Goal: Information Seeking & Learning: Understand process/instructions

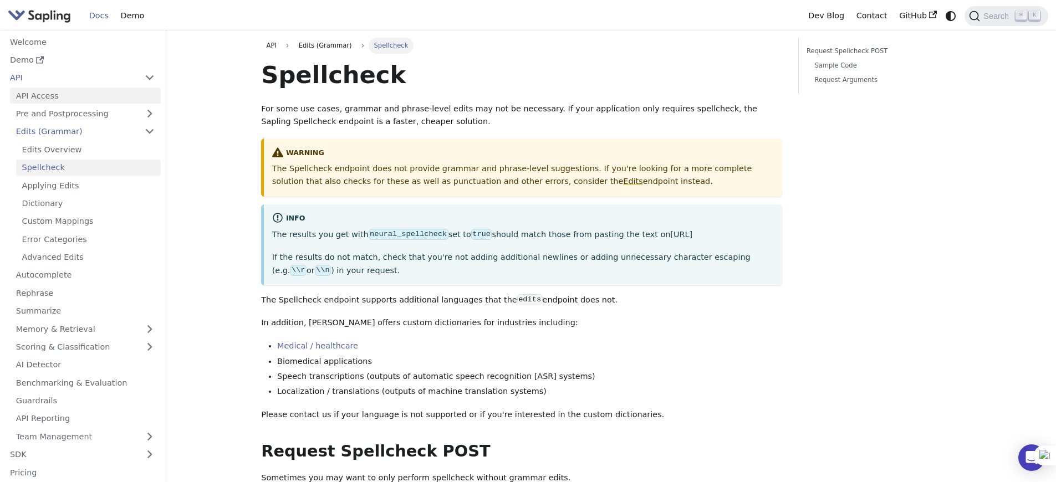
click at [52, 96] on link "API Access" at bounding box center [85, 96] width 151 height 16
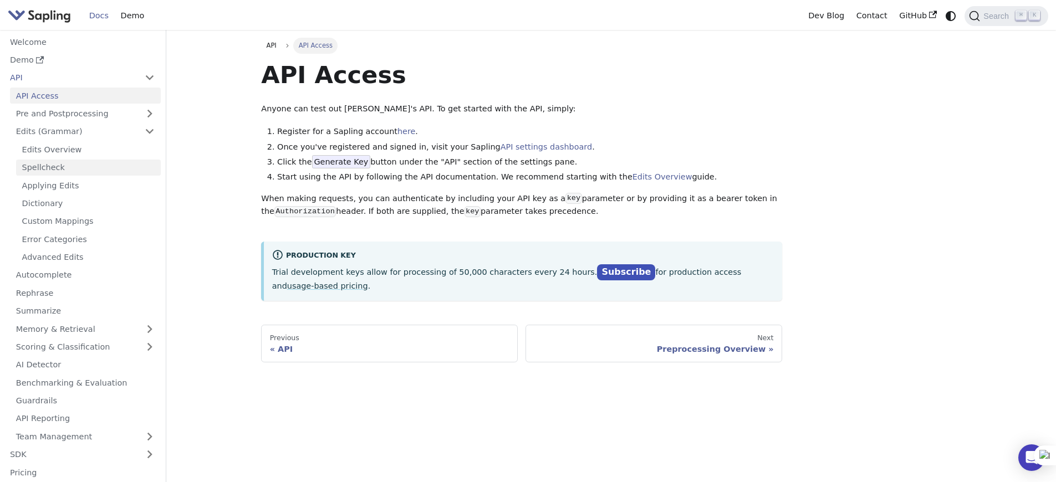
click at [44, 166] on link "Spellcheck" at bounding box center [88, 168] width 145 height 16
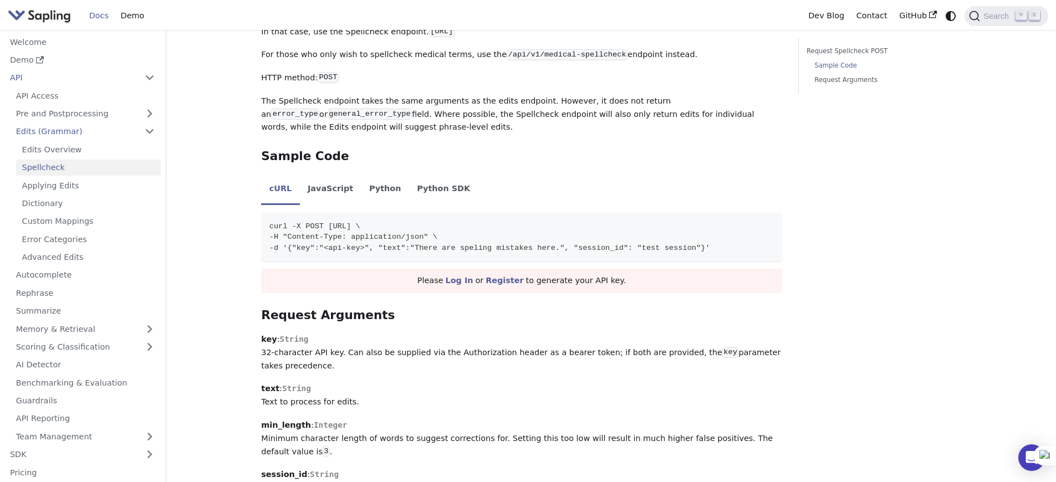
scroll to position [980, 0]
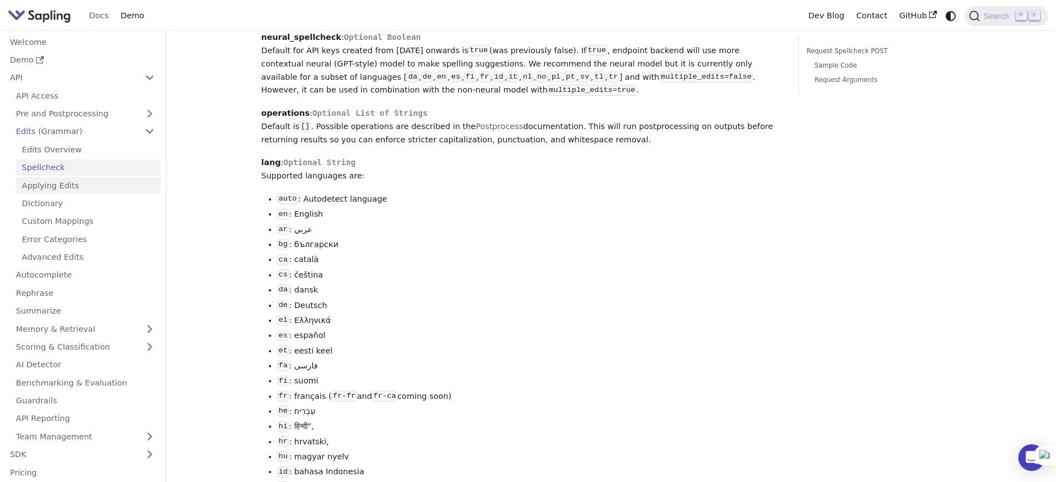
click at [56, 183] on link "Applying Edits" at bounding box center [88, 185] width 145 height 16
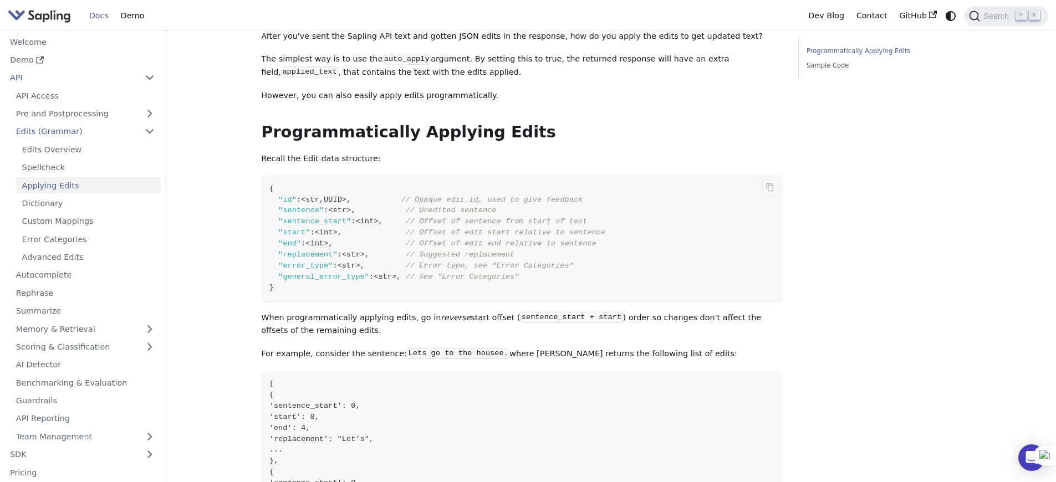
scroll to position [205, 0]
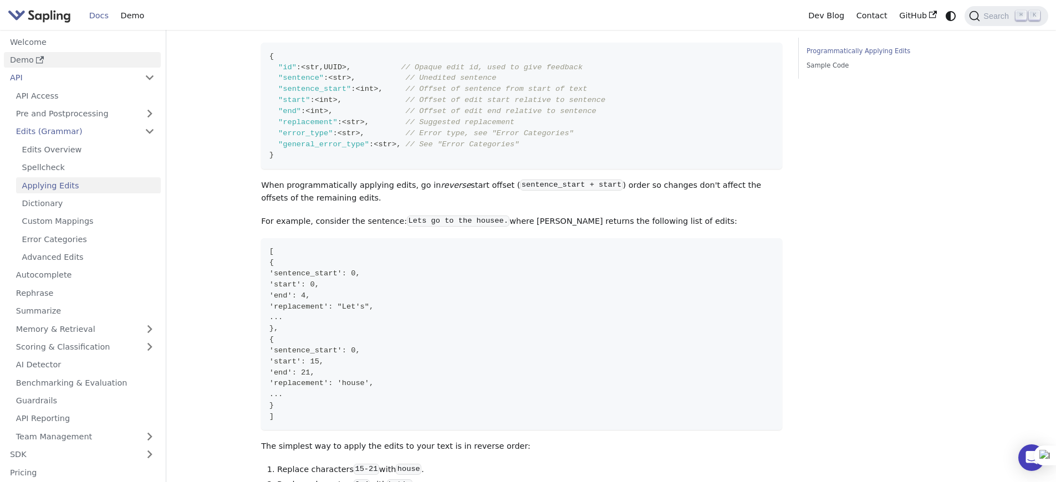
click at [60, 57] on link "Demo" at bounding box center [82, 60] width 157 height 16
